Goal: Task Accomplishment & Management: Complete application form

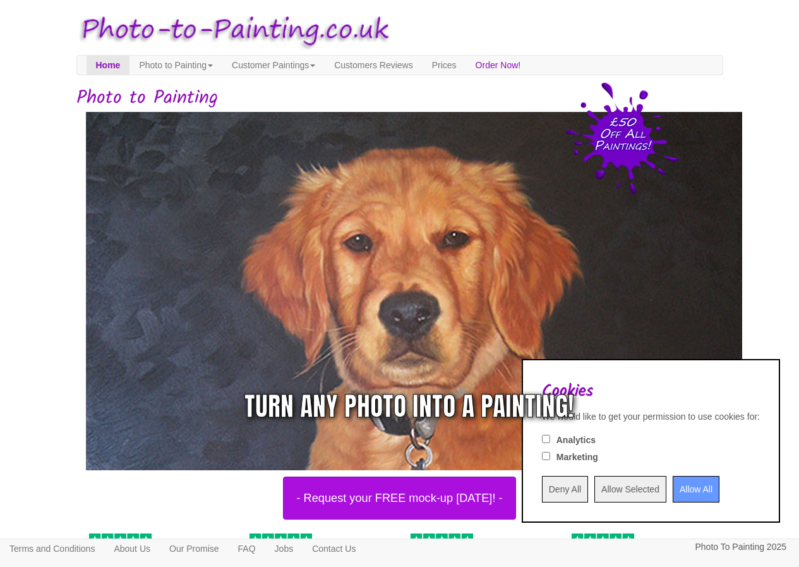
click at [675, 493] on input "Allow All" at bounding box center [696, 489] width 47 height 27
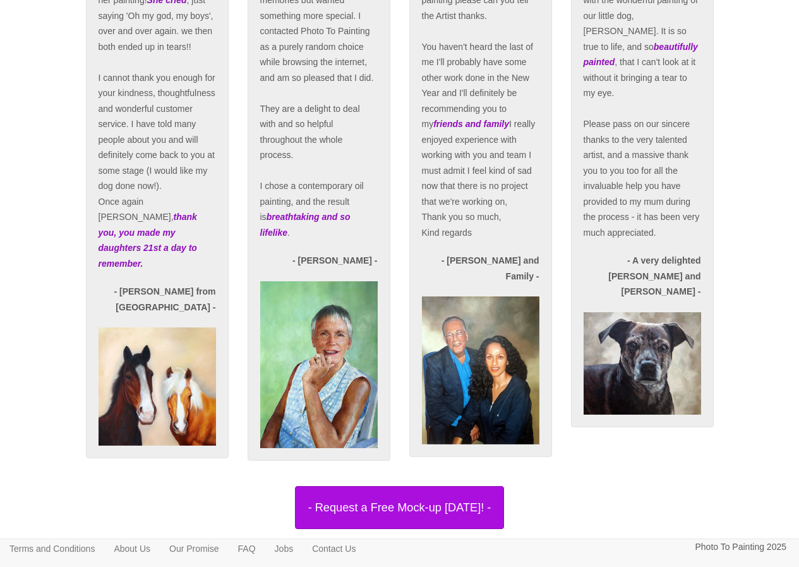
scroll to position [2474, 0]
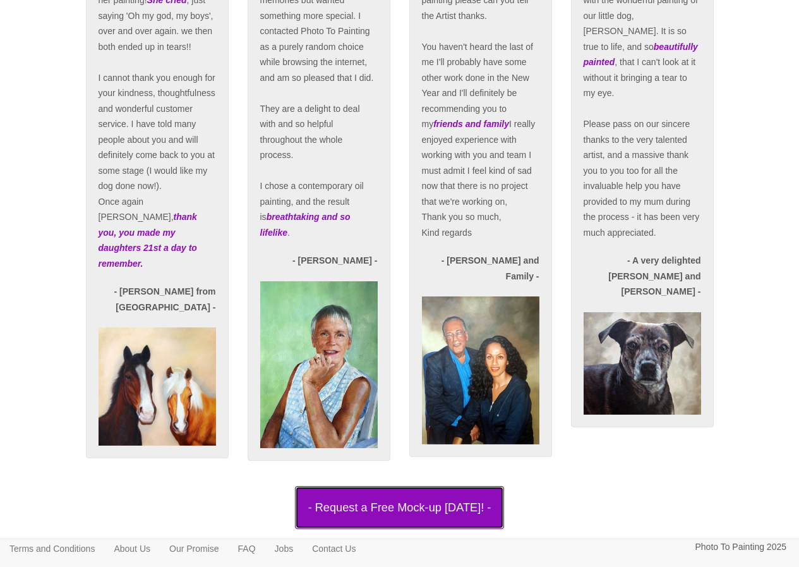
click at [406, 506] on button "- Request a Free Mock-up [DATE]! -" at bounding box center [400, 507] width 210 height 43
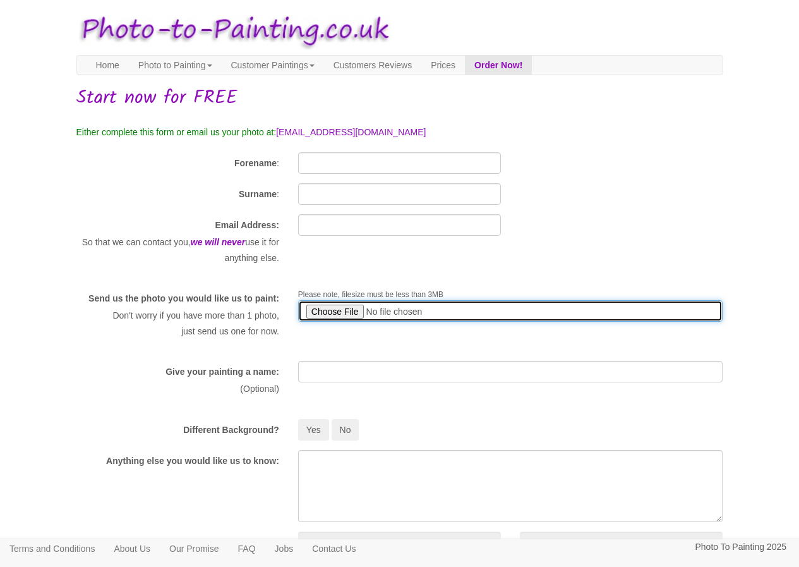
click at [324, 311] on input "file" at bounding box center [510, 310] width 425 height 21
type input "C:\fakepath\jaxon.jpg"
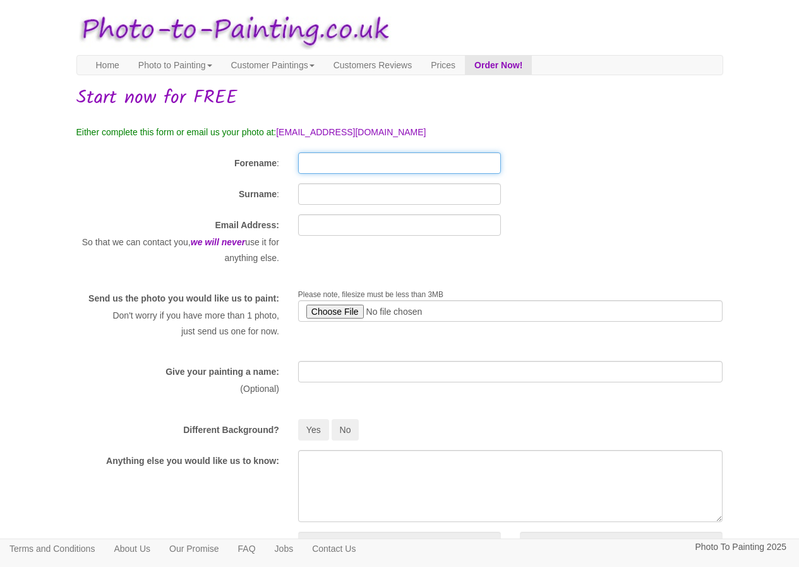
click at [363, 162] on input "Forename" at bounding box center [399, 162] width 203 height 21
type input "linda"
type input "reilly"
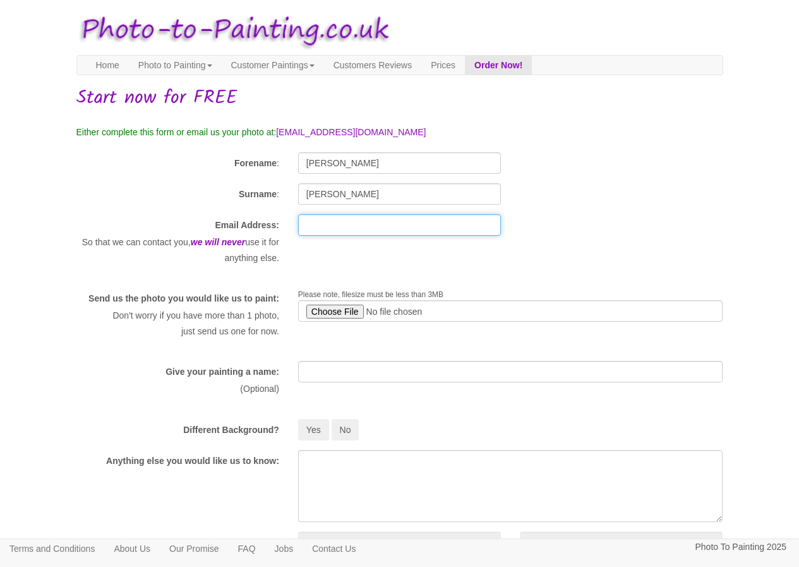
type input "linda.reilly16@yahoo.co.uk"
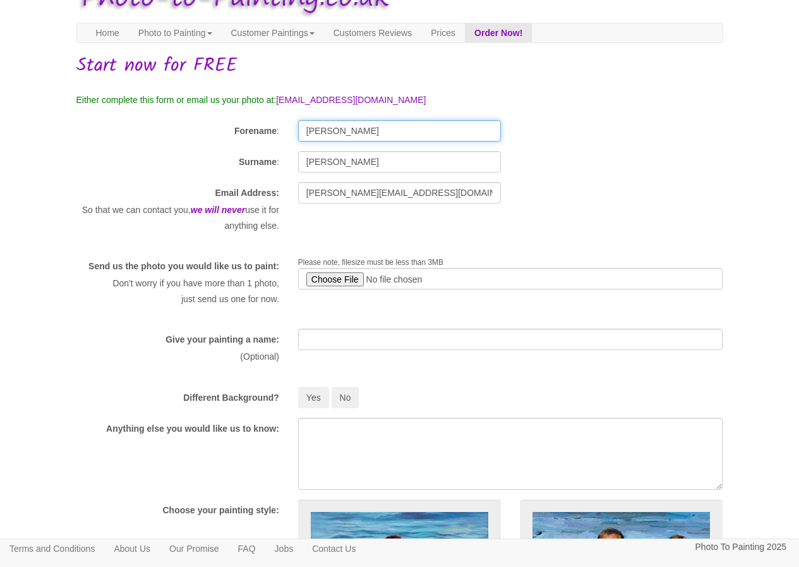
scroll to position [63, 0]
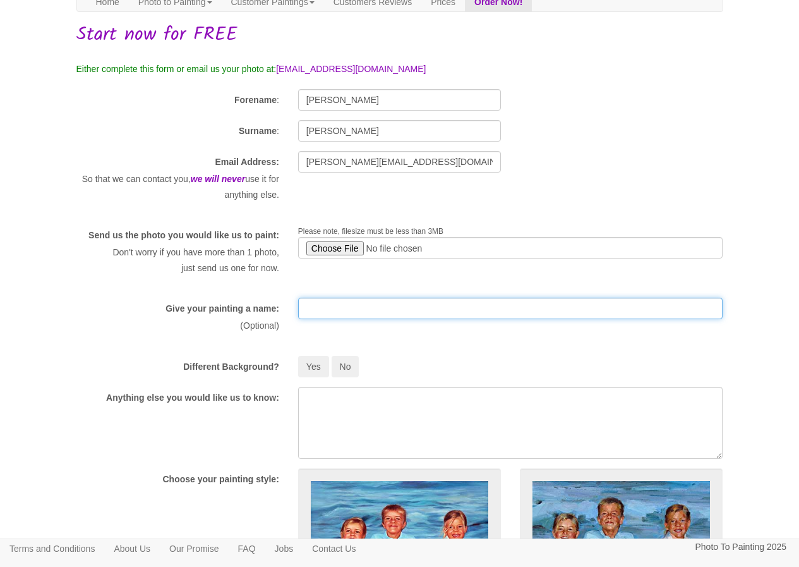
click at [365, 319] on input "text" at bounding box center [510, 308] width 425 height 21
type input "Jaxon"
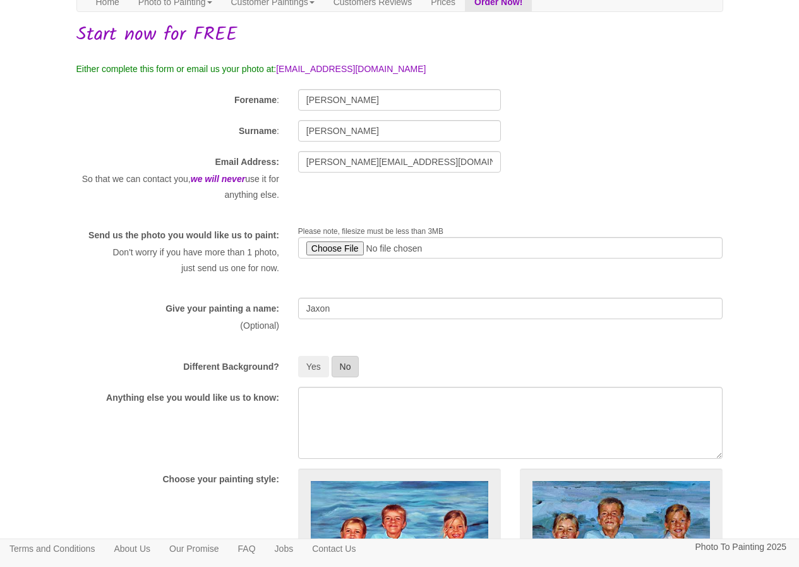
click at [353, 377] on button "No" at bounding box center [346, 366] width 28 height 21
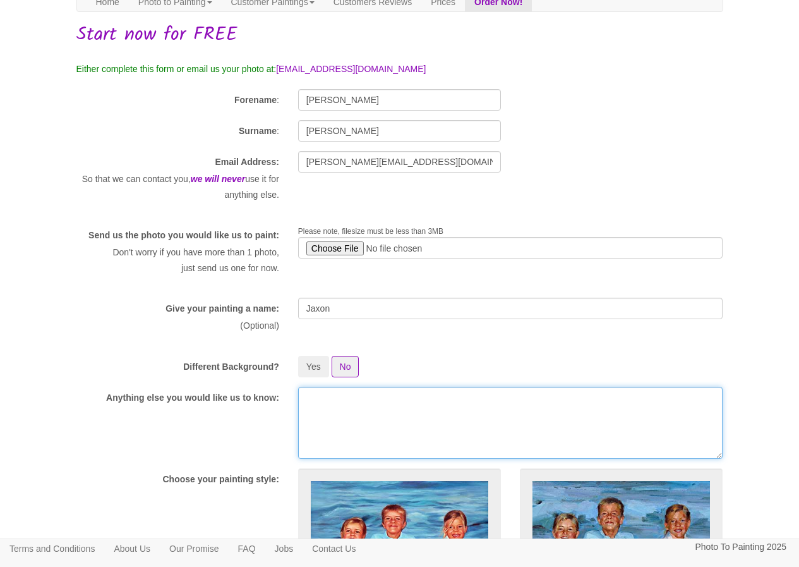
click at [361, 410] on textarea at bounding box center [510, 423] width 425 height 72
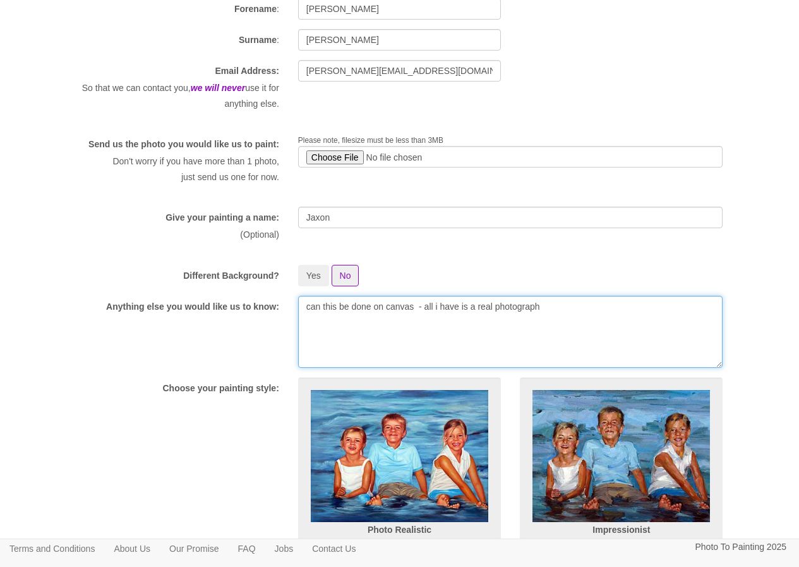
scroll to position [316, 0]
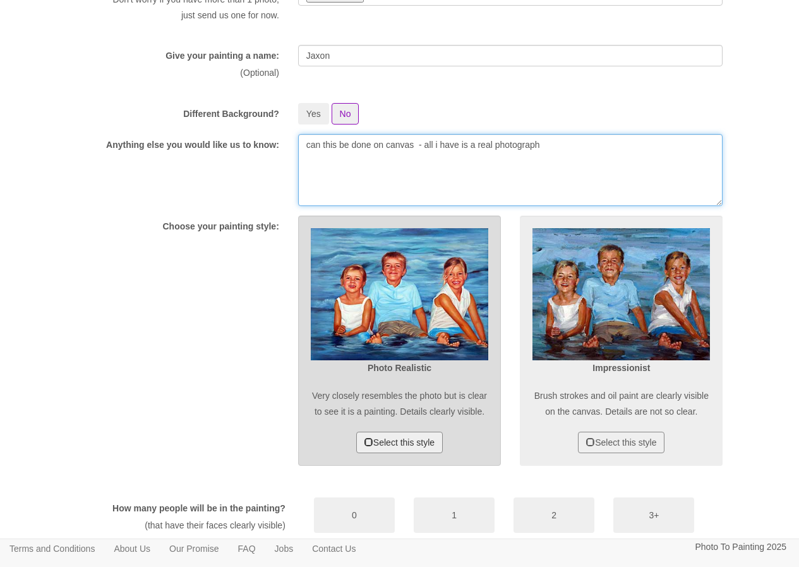
type textarea "can this be done on canvas - all i have is a real photograph"
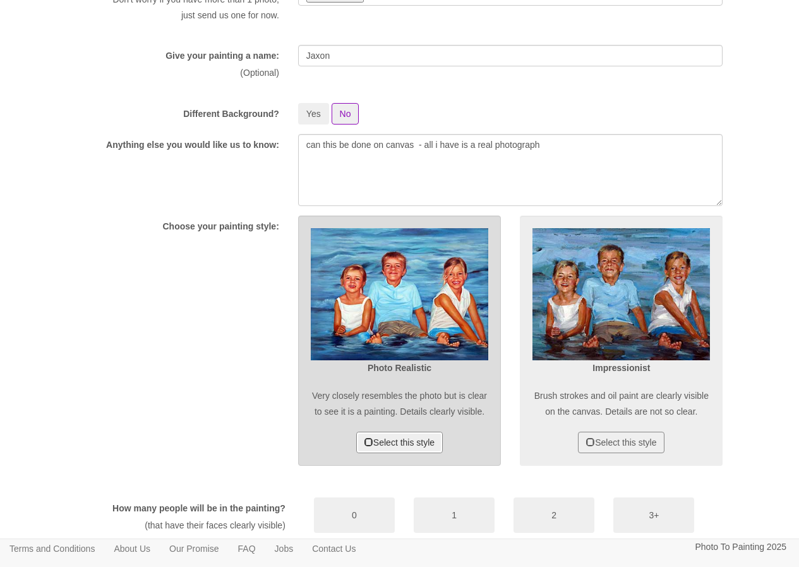
click at [394, 453] on button "Select this style" at bounding box center [399, 442] width 87 height 21
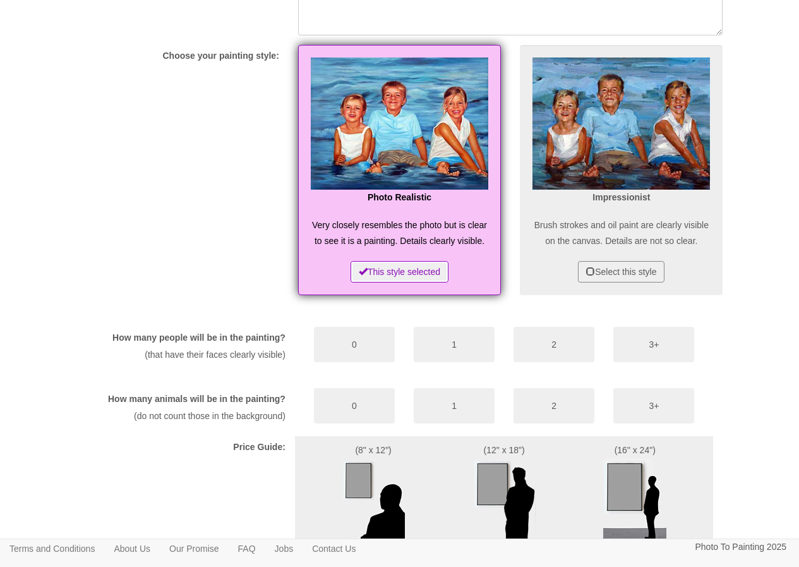
scroll to position [505, 0]
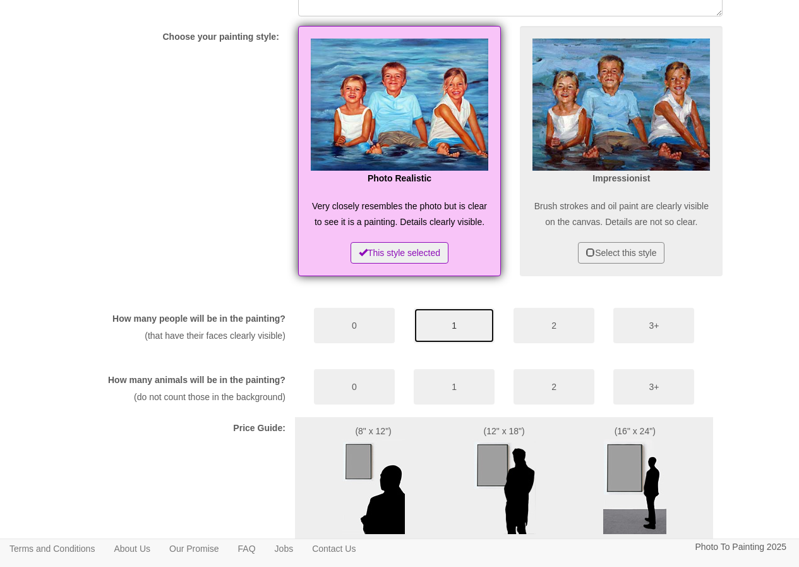
click at [443, 343] on button "1" at bounding box center [454, 325] width 81 height 35
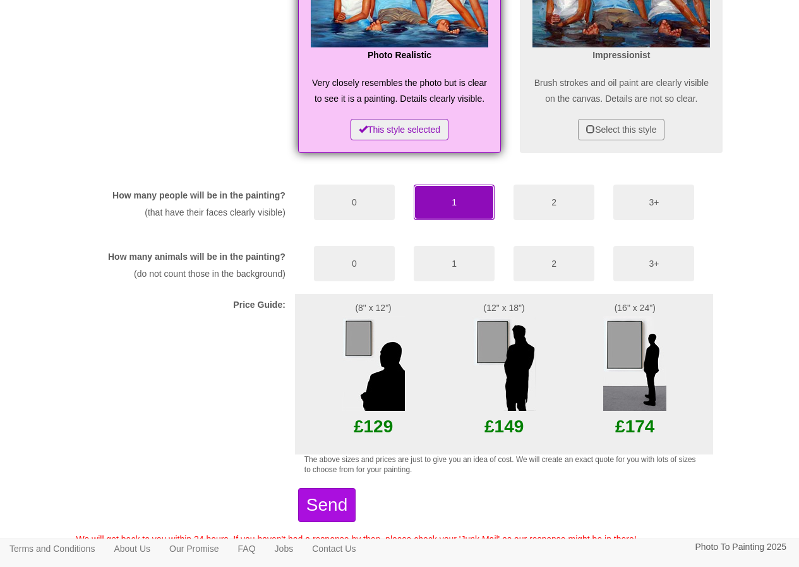
scroll to position [632, 0]
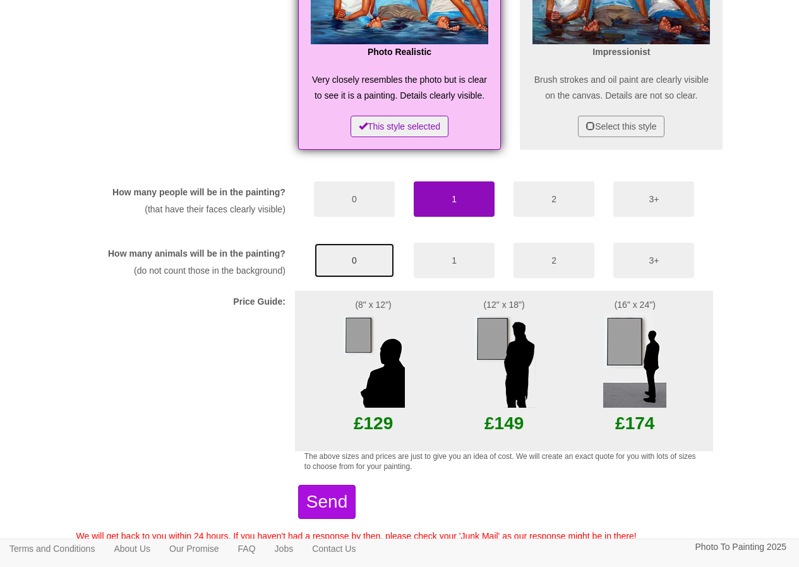
click at [351, 278] on button "0" at bounding box center [354, 260] width 81 height 35
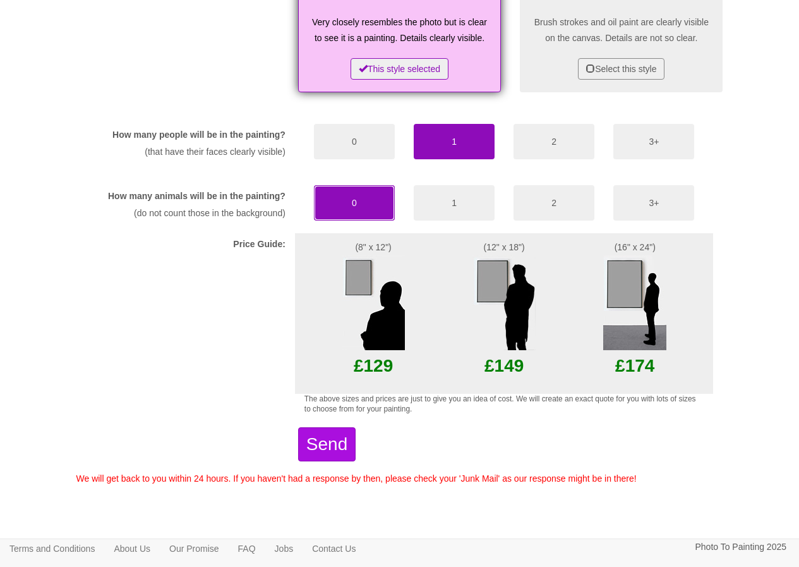
scroll to position [743, 0]
click at [508, 313] on img at bounding box center [504, 302] width 63 height 95
click at [493, 284] on img at bounding box center [504, 302] width 63 height 95
click at [356, 447] on button "Send" at bounding box center [326, 444] width 57 height 34
